Goal: Task Accomplishment & Management: Manage account settings

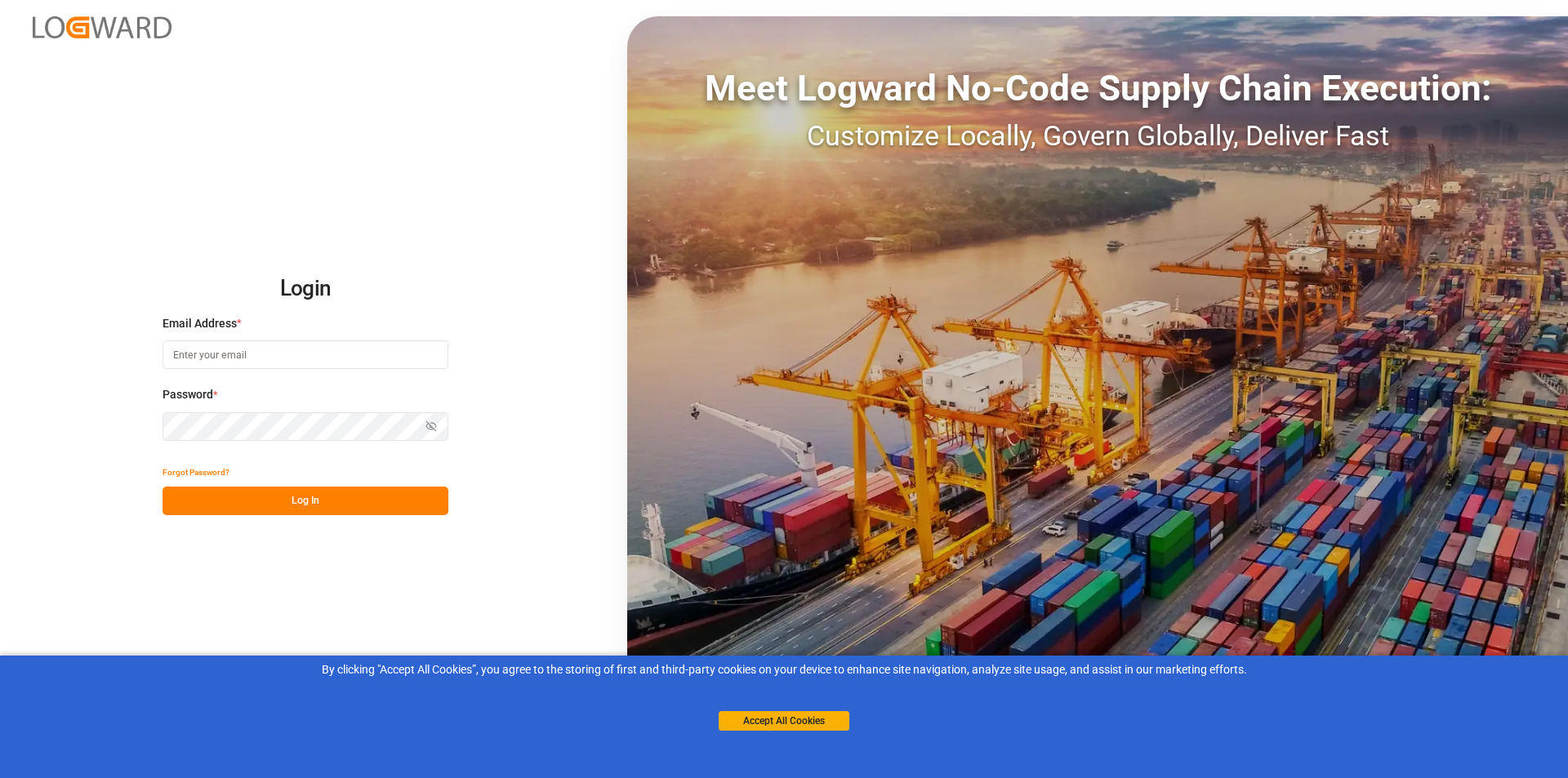
click at [323, 364] on input at bounding box center [305, 355] width 286 height 29
type input "[EMAIL_ADDRESS][PERSON_NAME][DOMAIN_NAME]"
click at [429, 425] on icon "button" at bounding box center [431, 426] width 12 height 12
click at [309, 506] on button "Log In" at bounding box center [305, 501] width 286 height 29
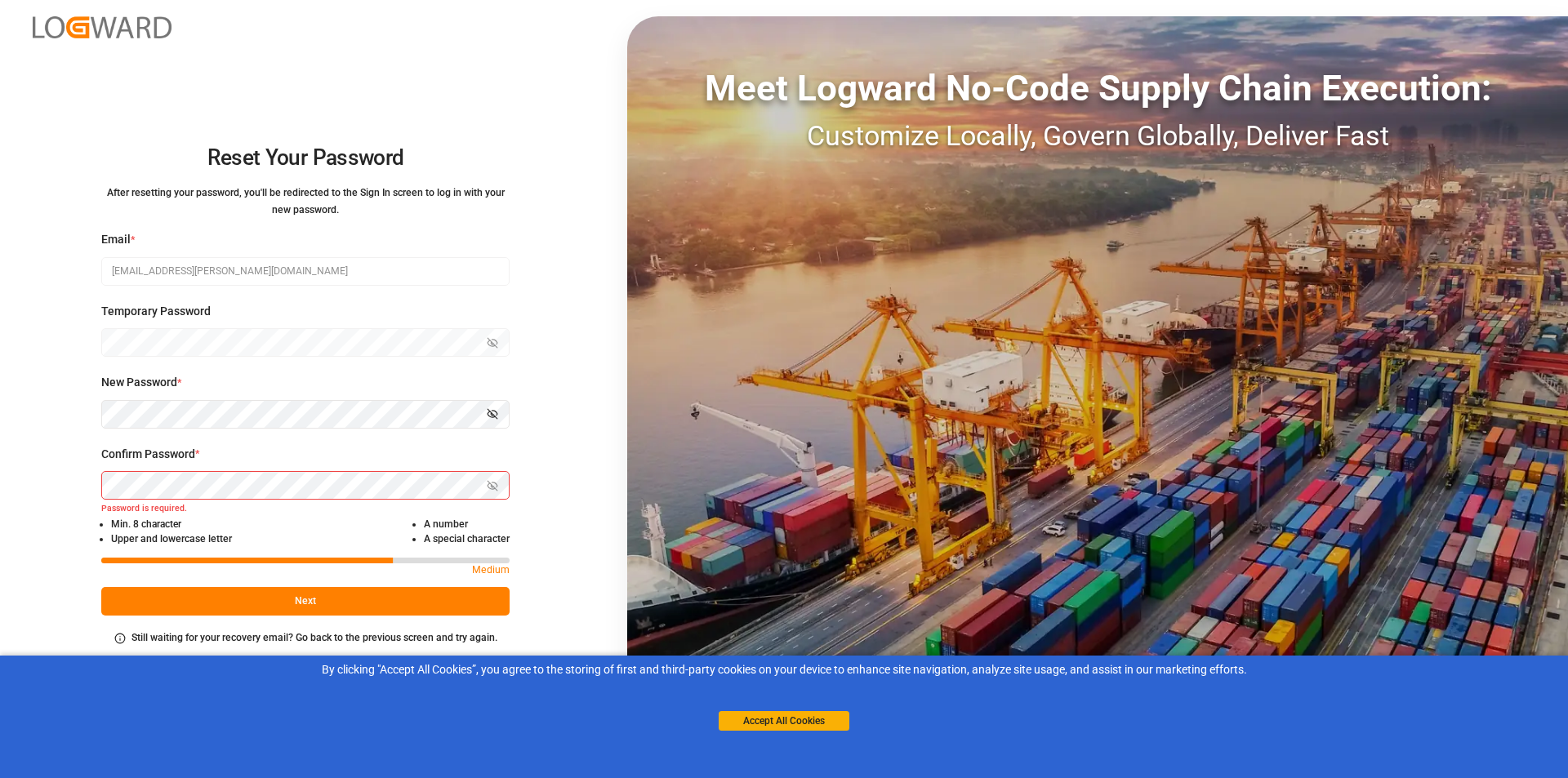
click at [491, 414] on icon "button" at bounding box center [492, 414] width 10 height 10
click at [0, 390] on div "Reset Your Password After resetting your password, you'll be redirected to the …" at bounding box center [784, 389] width 1568 height 778
click at [0, 407] on div "Reset Your Password After resetting your password, you'll be redirected to the …" at bounding box center [784, 389] width 1568 height 778
click at [489, 482] on icon "button" at bounding box center [492, 486] width 10 height 10
click at [345, 604] on button "Next" at bounding box center [305, 601] width 408 height 29
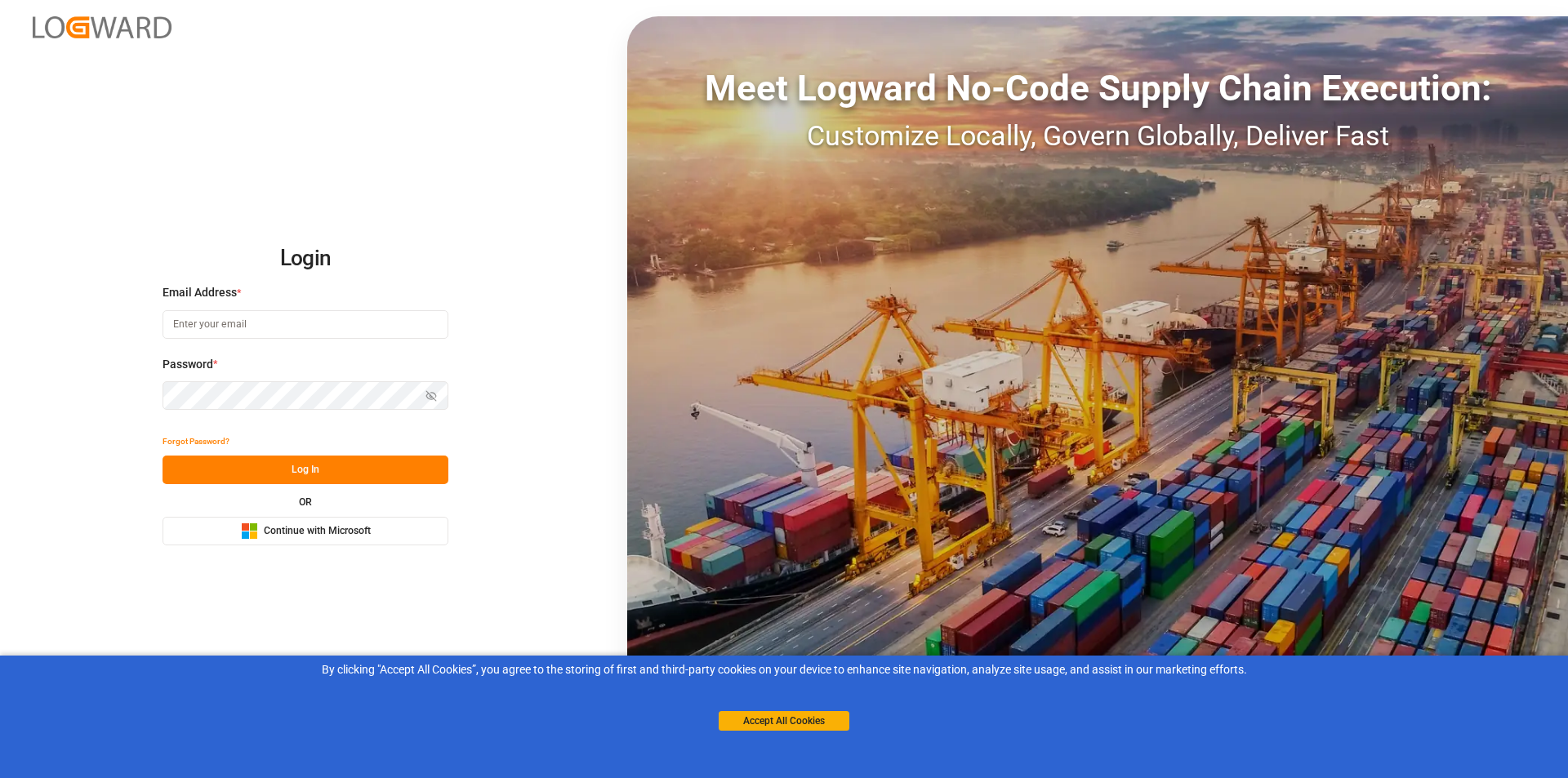
click at [253, 319] on input at bounding box center [305, 325] width 286 height 29
type input "[EMAIL_ADDRESS][PERSON_NAME][DOMAIN_NAME]"
click at [289, 471] on button "Log In" at bounding box center [305, 471] width 286 height 29
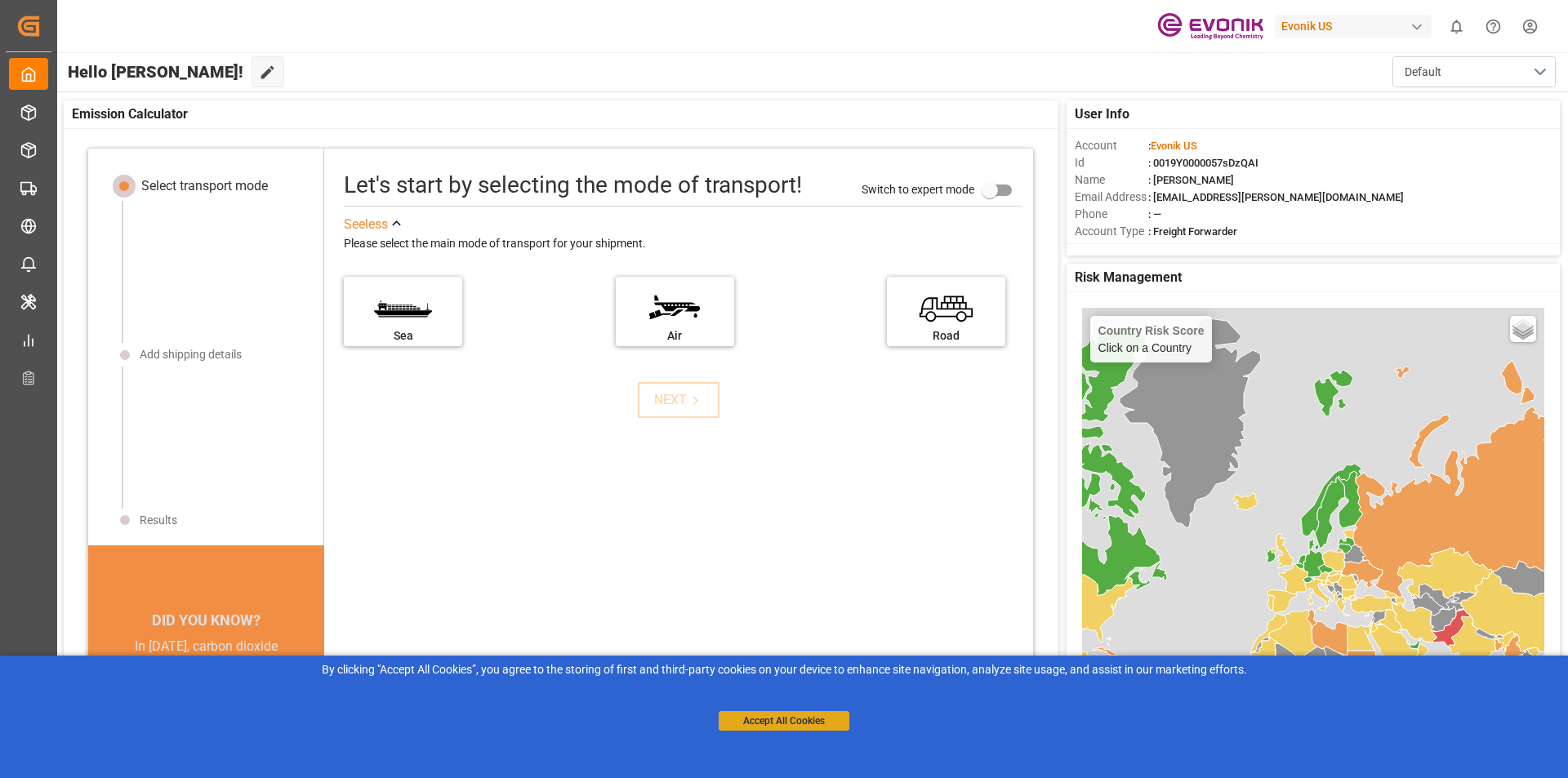
click at [749, 722] on button "Accept All Cookies" at bounding box center [784, 721] width 131 height 20
